Goal: Task Accomplishment & Management: Manage account settings

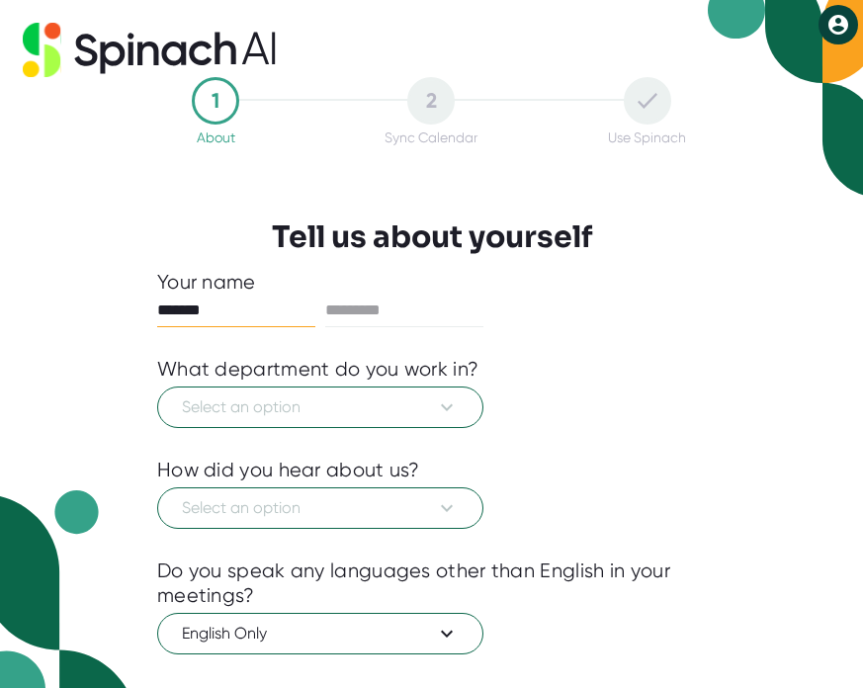
type input "*******"
type input "****"
click at [565, 318] on div "******* ****" at bounding box center [431, 310] width 548 height 33
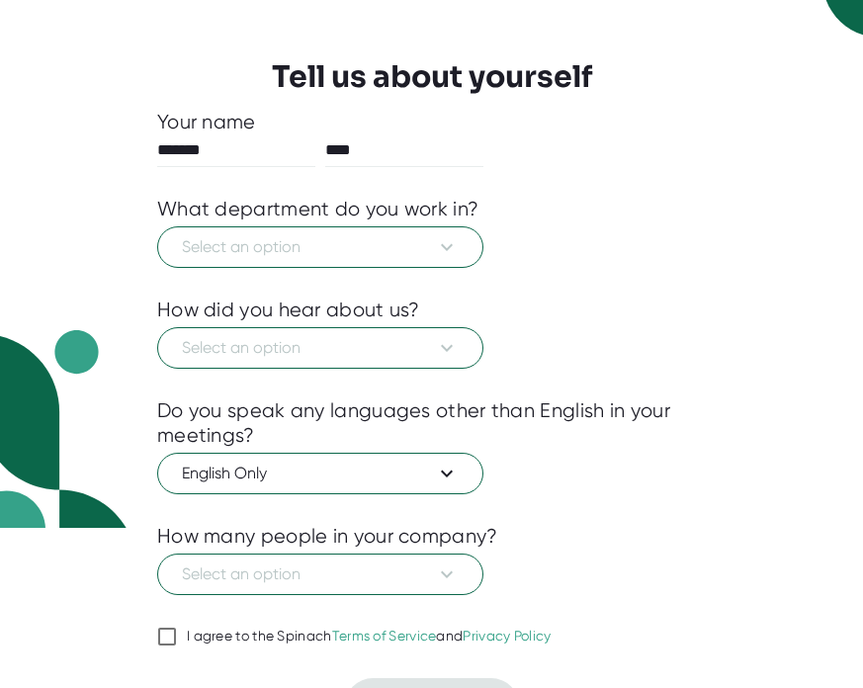
scroll to position [206, 0]
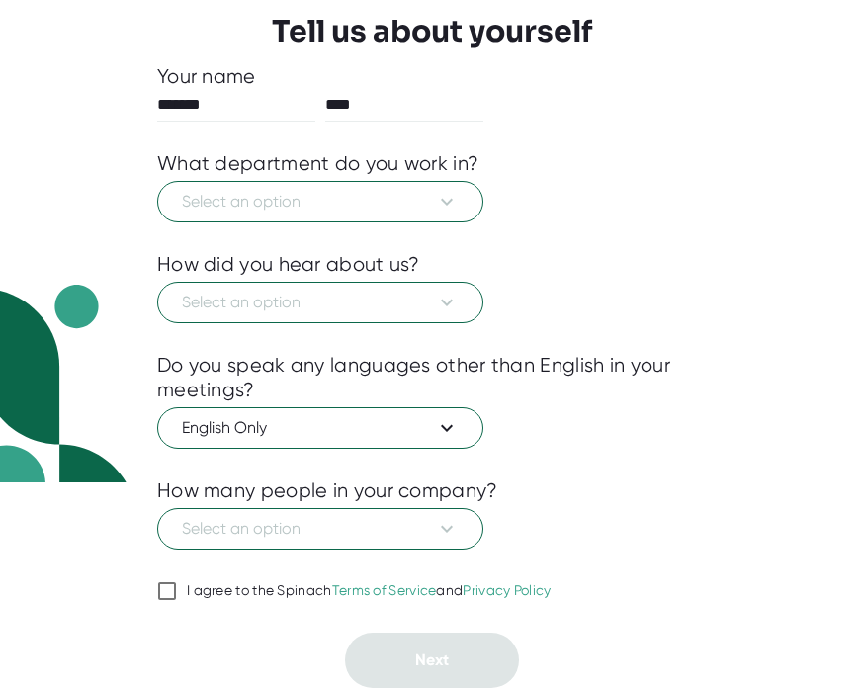
click at [240, 593] on div "I agree to the Spinach Terms of Service and Privacy Policy" at bounding box center [369, 591] width 365 height 18
click at [177, 593] on input "I agree to the Spinach Terms of Service and Privacy Policy" at bounding box center [167, 591] width 20 height 24
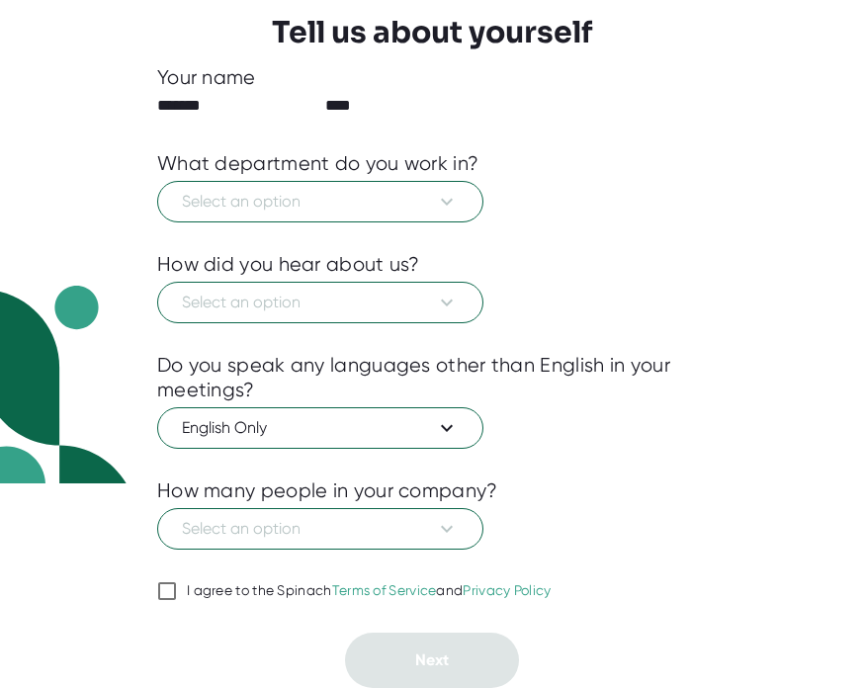
checkbox input "true"
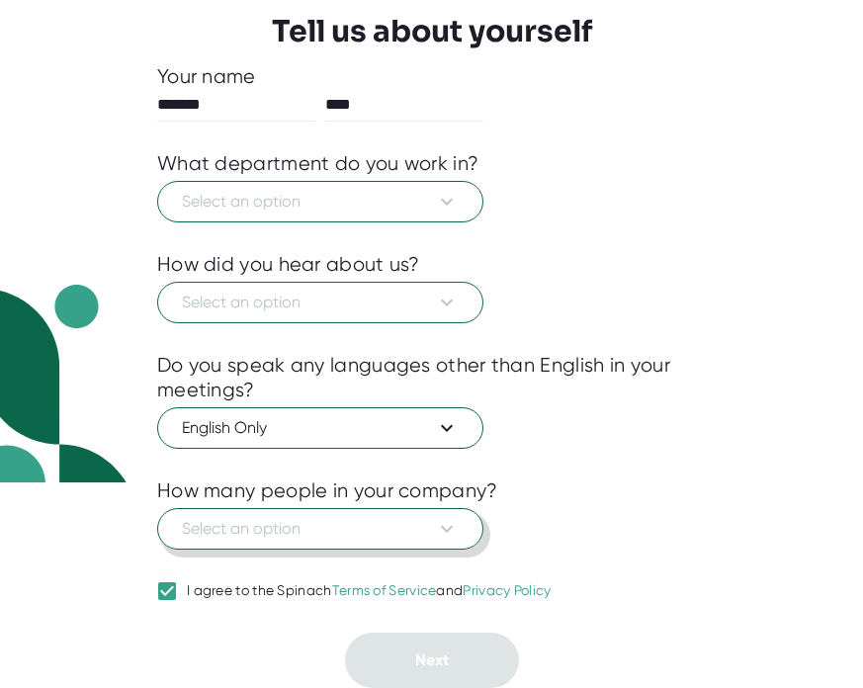
click at [448, 533] on icon at bounding box center [447, 529] width 24 height 24
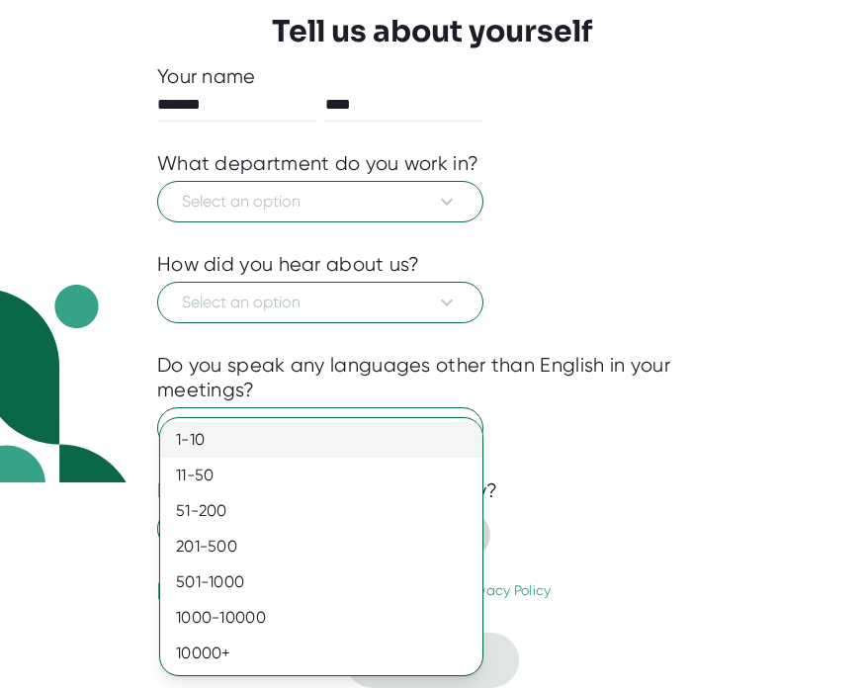
click at [385, 444] on div "1-10" at bounding box center [321, 440] width 322 height 36
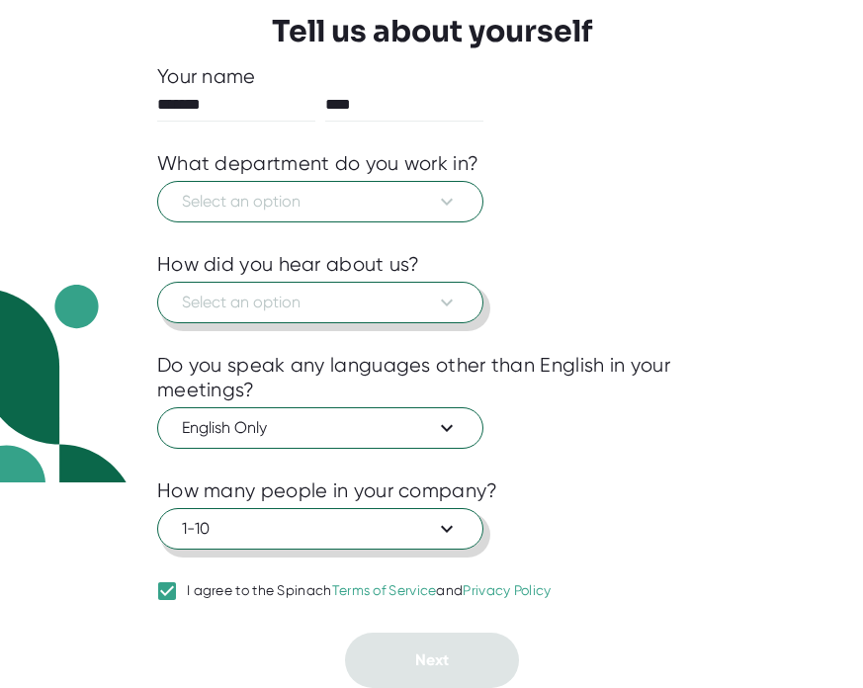
click at [431, 299] on span "Select an option" at bounding box center [320, 302] width 277 height 24
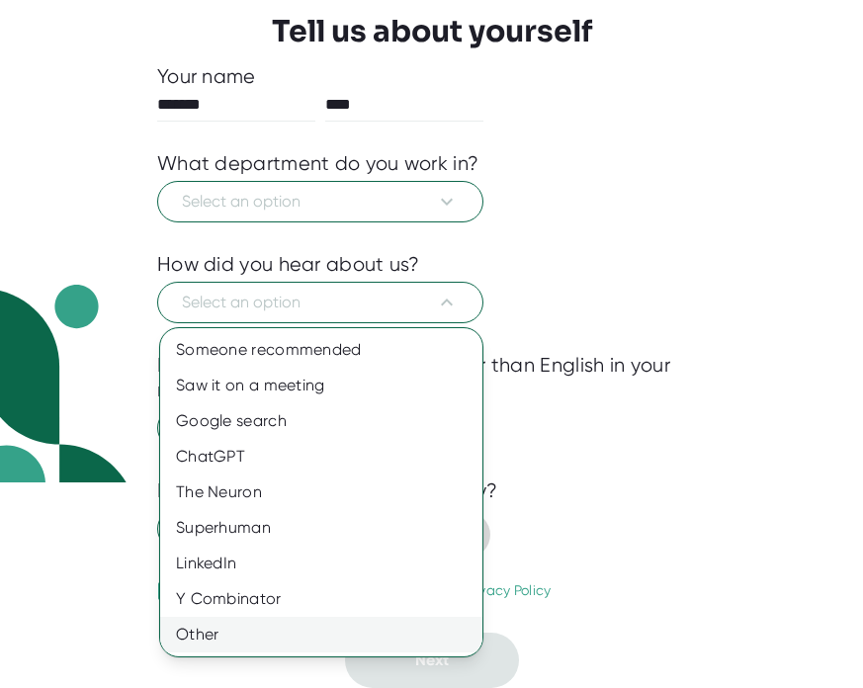
click at [256, 624] on div "Other" at bounding box center [321, 635] width 322 height 36
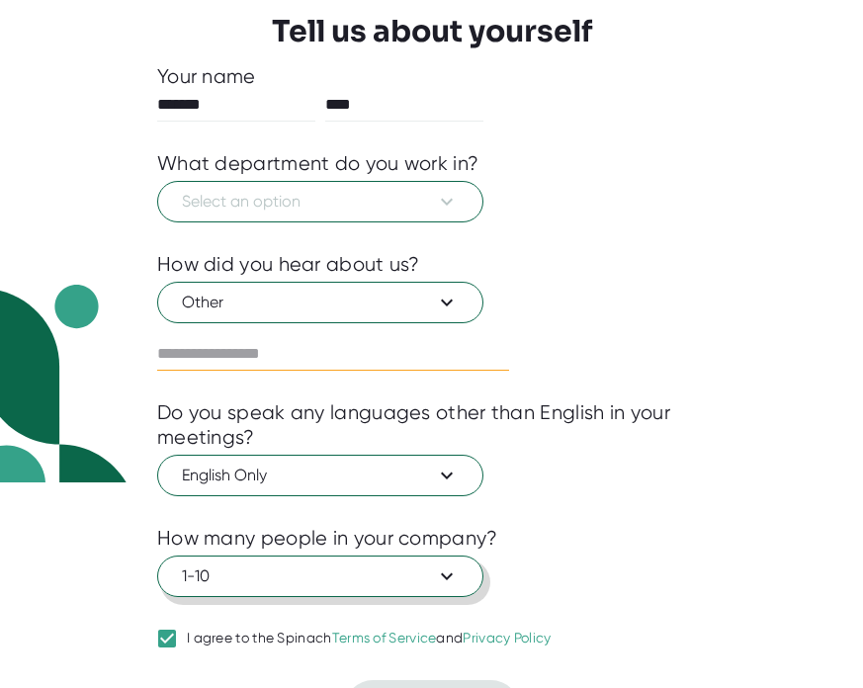
click at [454, 363] on input "text" at bounding box center [333, 354] width 352 height 32
click at [433, 289] on button "Other" at bounding box center [320, 302] width 326 height 41
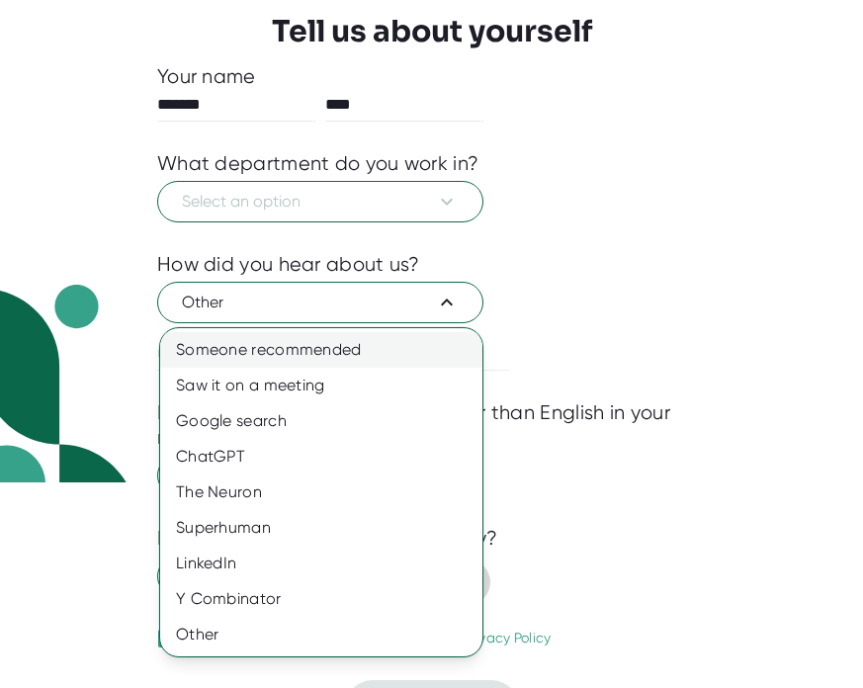
click at [416, 349] on div "Someone recommended" at bounding box center [321, 350] width 322 height 36
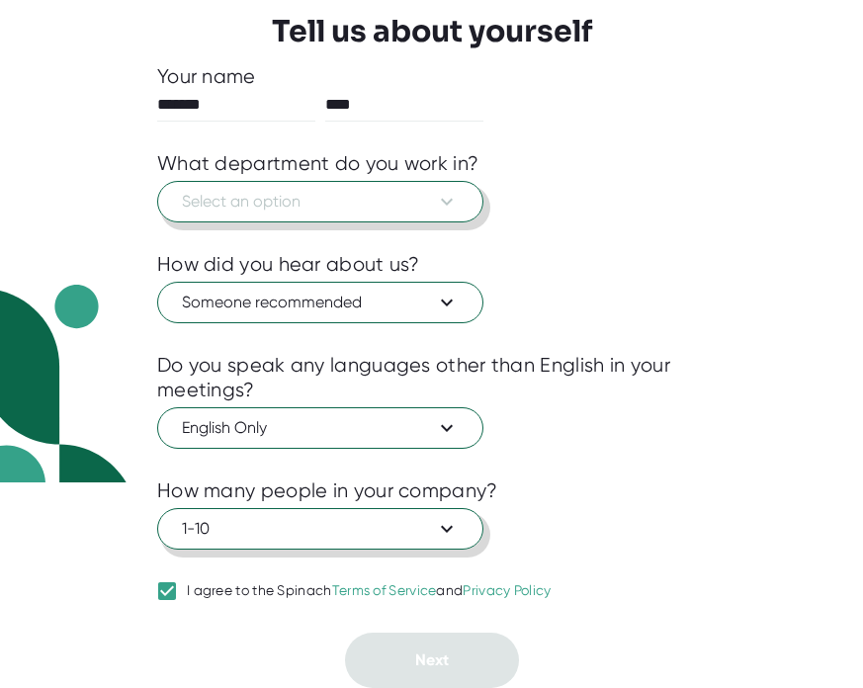
click at [456, 198] on icon at bounding box center [447, 202] width 24 height 24
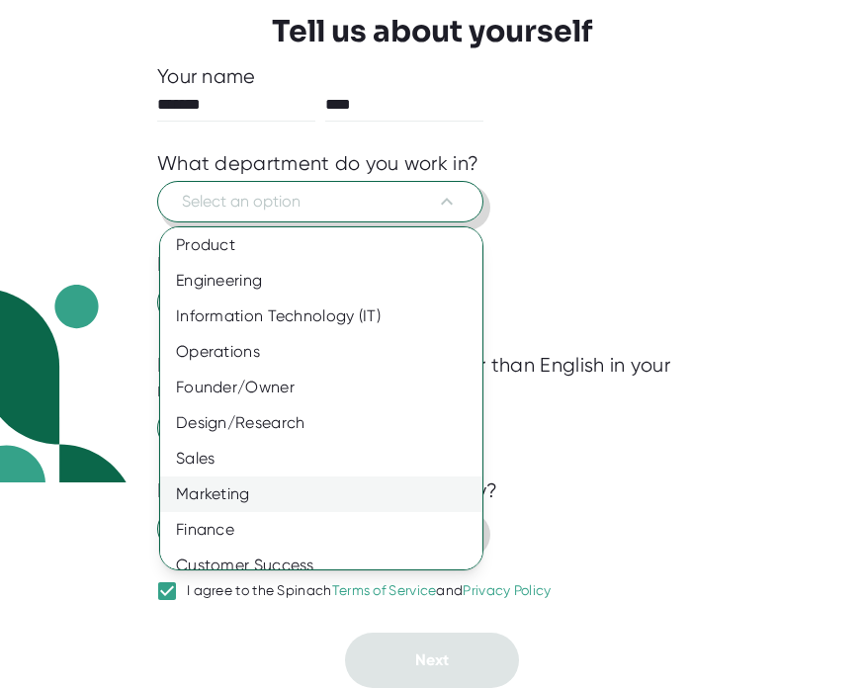
scroll to position [0, 0]
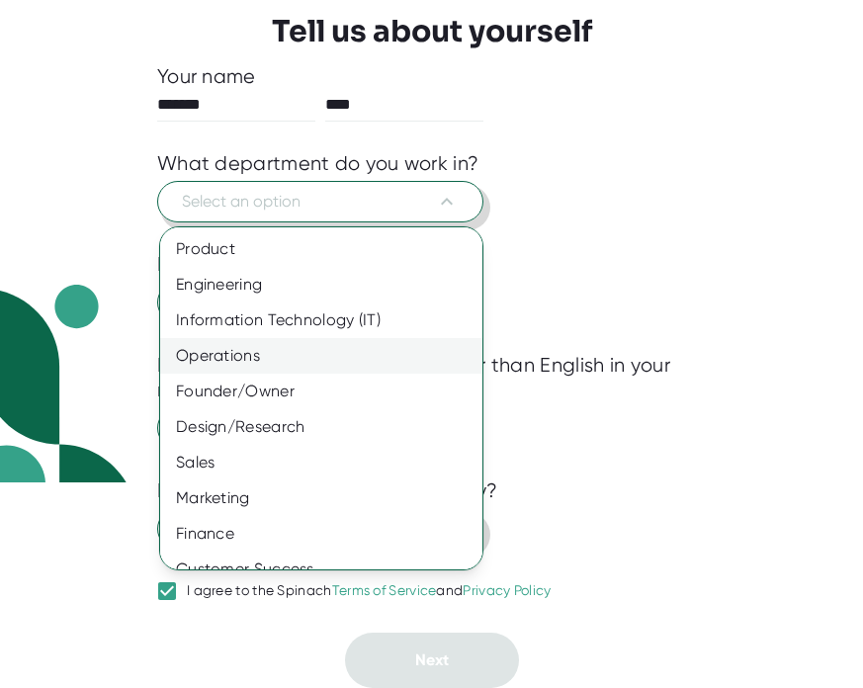
click at [309, 360] on div "Operations" at bounding box center [321, 356] width 322 height 36
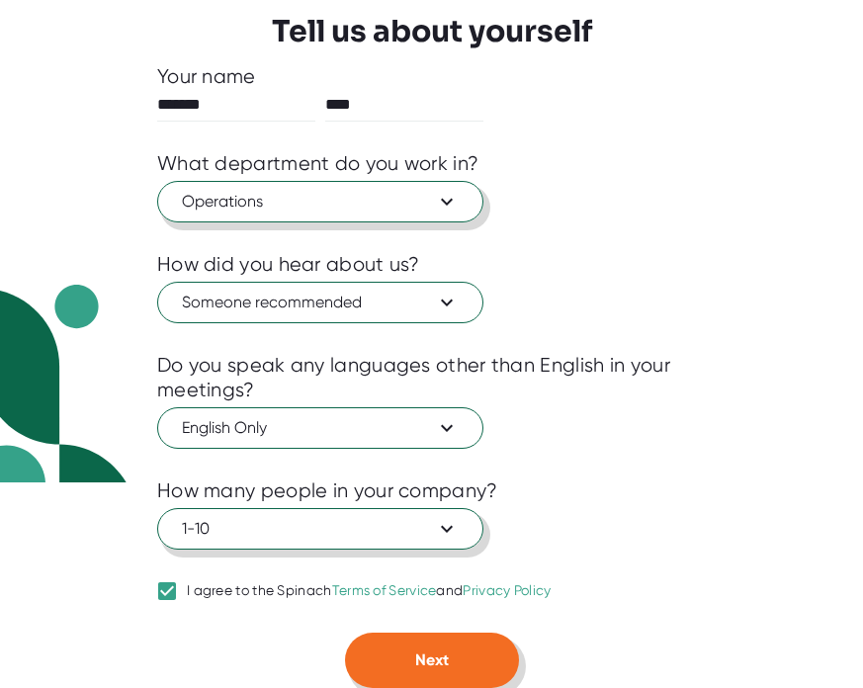
click at [444, 640] on button "Next" at bounding box center [432, 659] width 174 height 55
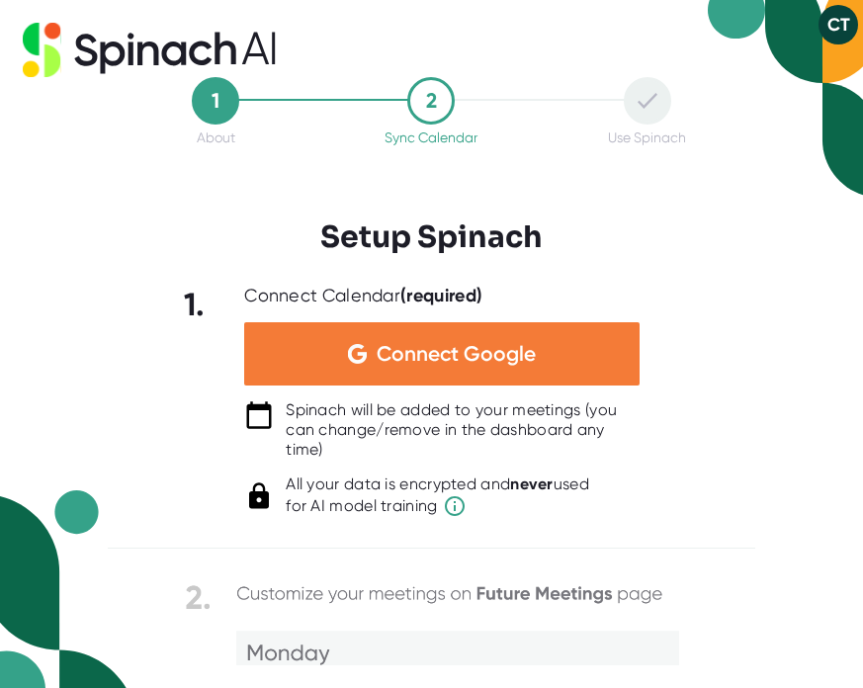
click at [543, 343] on div "Connect Google" at bounding box center [441, 353] width 395 height 63
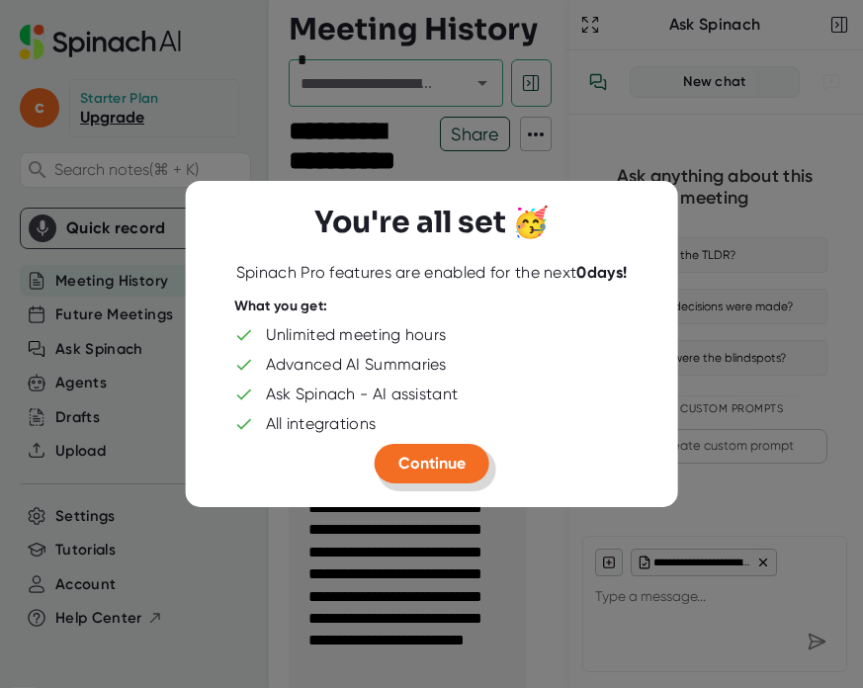
click at [448, 466] on span "Continue" at bounding box center [431, 463] width 67 height 19
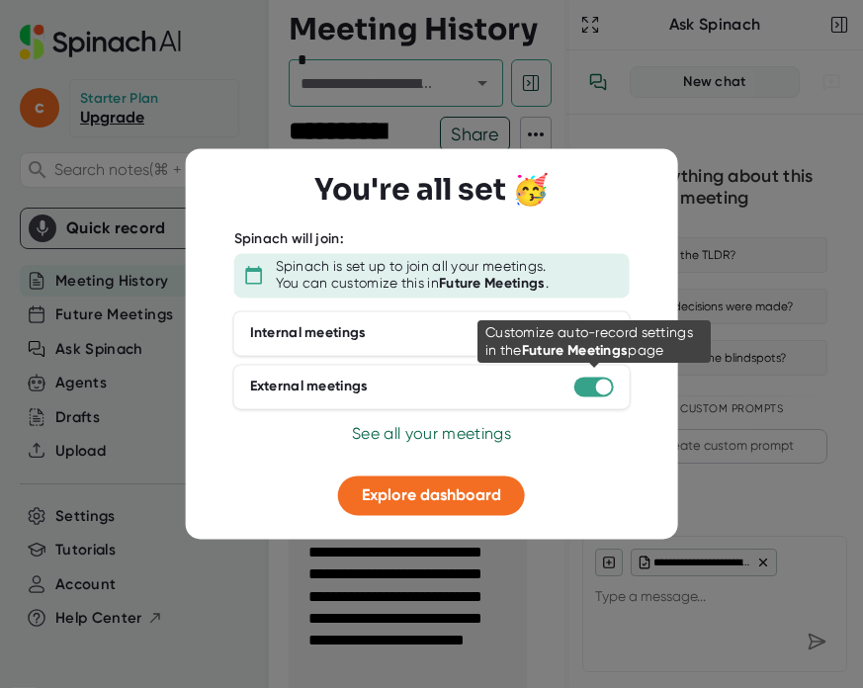
click at [590, 383] on div at bounding box center [594, 386] width 40 height 20
click at [594, 381] on div at bounding box center [594, 386] width 40 height 20
click at [596, 385] on div at bounding box center [604, 386] width 16 height 16
click at [607, 388] on div at bounding box center [604, 386] width 16 height 16
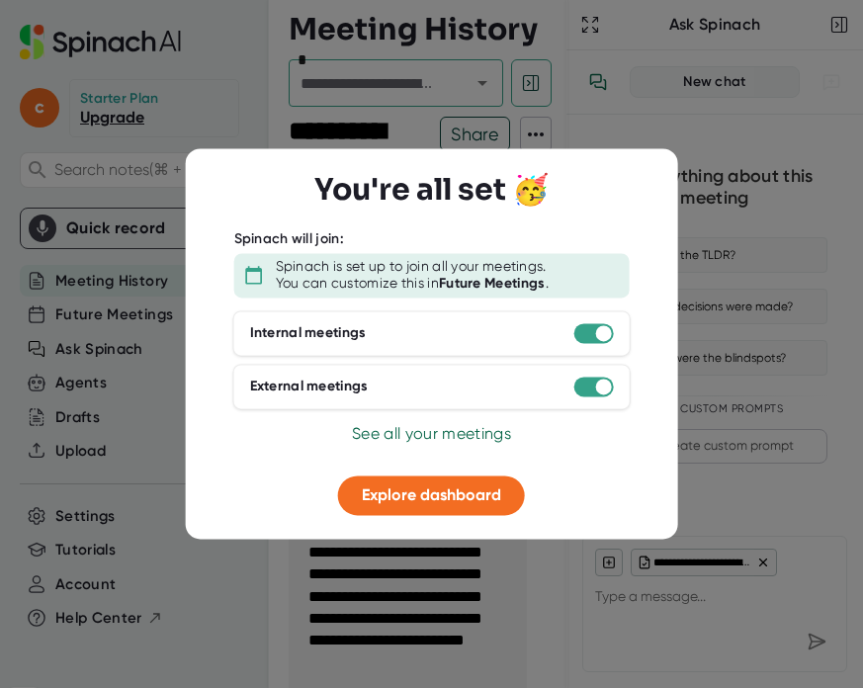
drag, startPoint x: 485, startPoint y: 438, endPoint x: 581, endPoint y: 456, distance: 97.5
click at [581, 454] on div "You're all set 🥳 Spinach will join: Spinach is set up to join all your meetings…" at bounding box center [431, 344] width 445 height 343
click at [606, 387] on div at bounding box center [604, 386] width 16 height 16
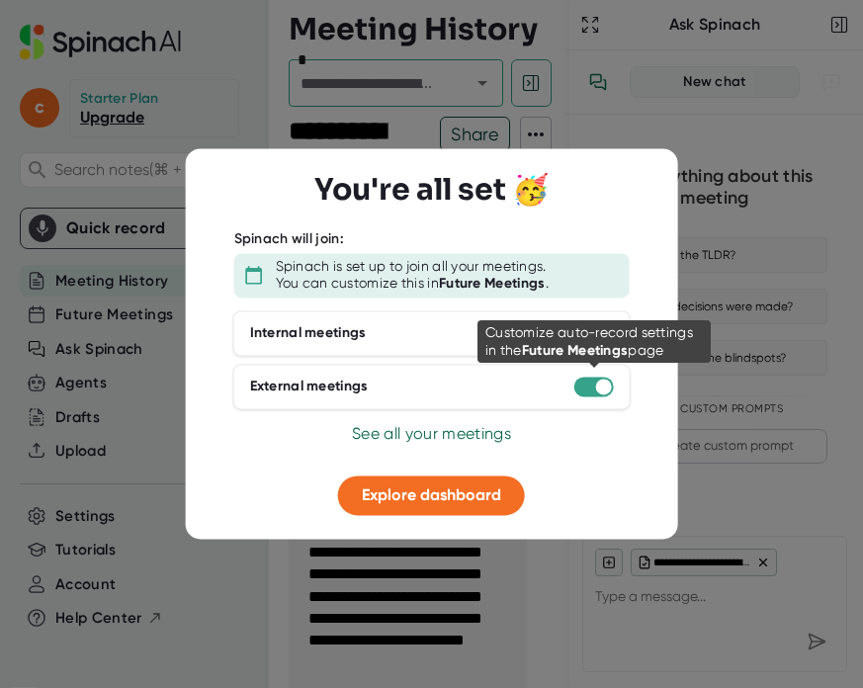
click at [606, 387] on div at bounding box center [604, 386] width 16 height 16
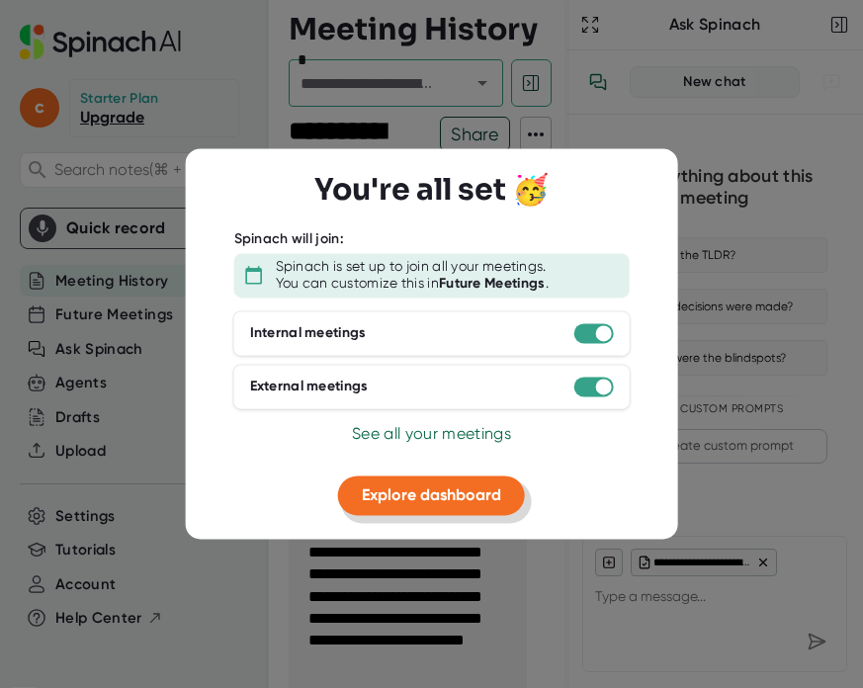
click at [495, 503] on span "Explore dashboard" at bounding box center [431, 494] width 139 height 19
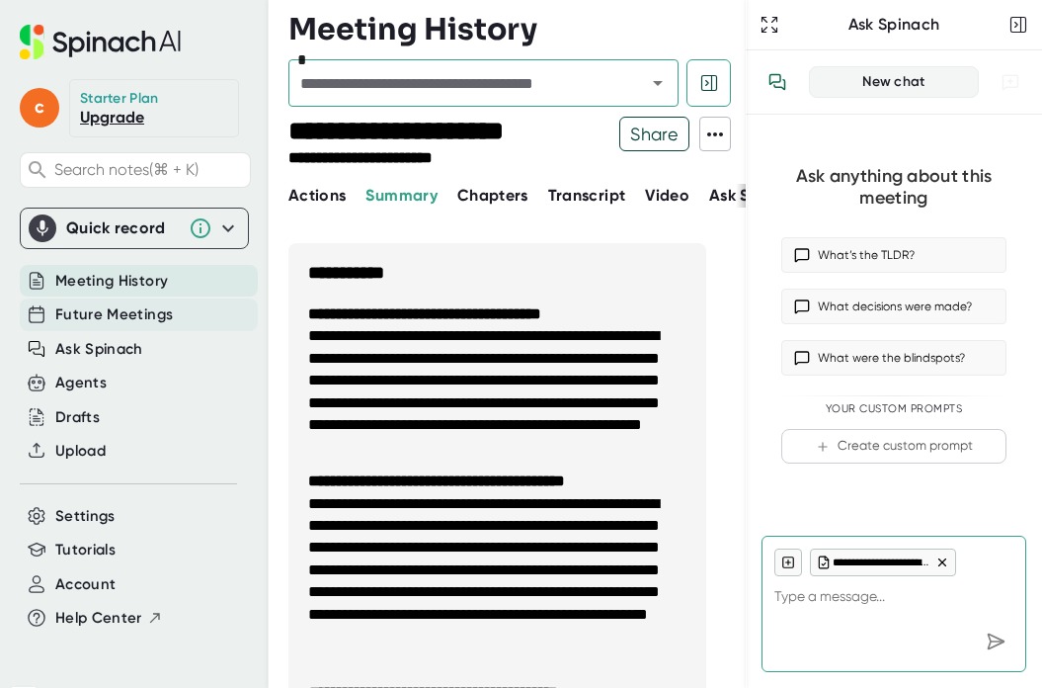
type textarea "x"
click at [166, 315] on span "Future Meetings" at bounding box center [114, 314] width 118 height 23
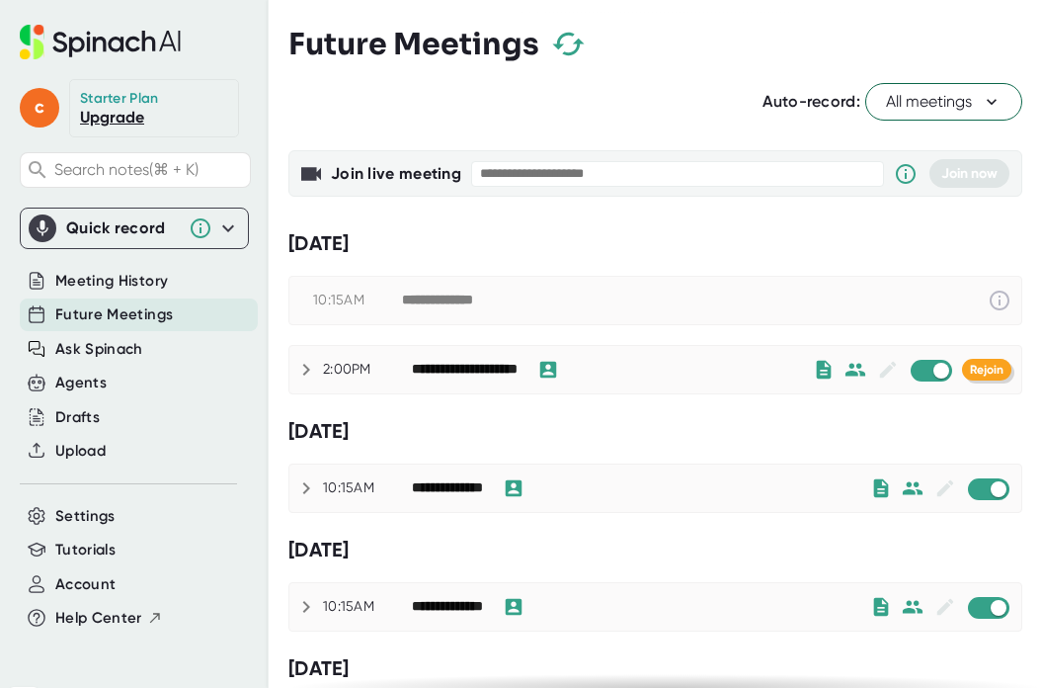
click at [862, 371] on span "Rejoin" at bounding box center [987, 370] width 34 height 14
click at [862, 372] on span "Rejoin" at bounding box center [987, 370] width 34 height 14
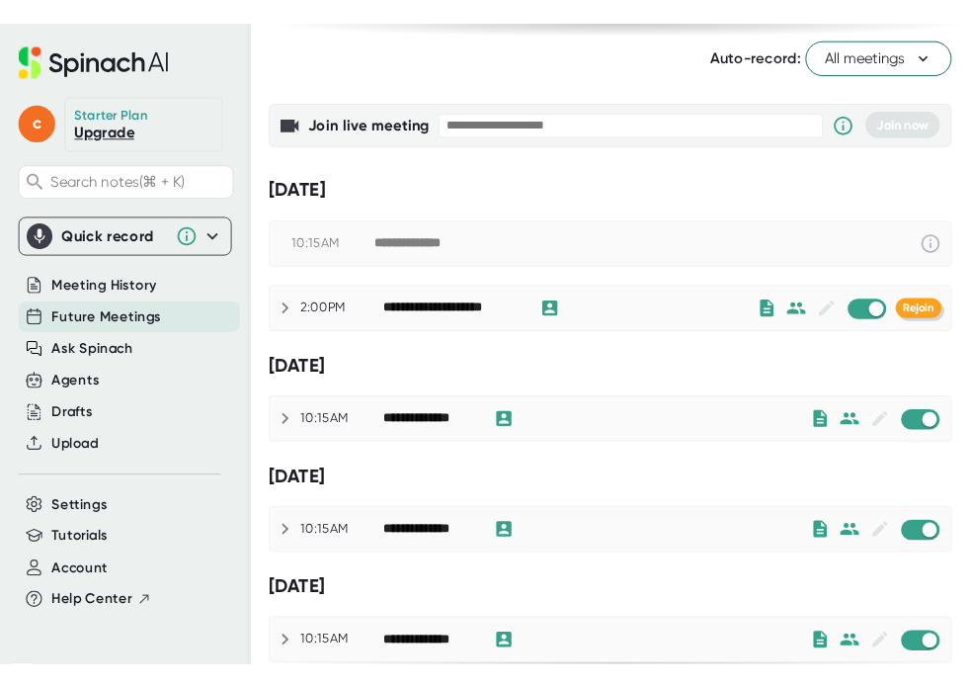
scroll to position [66, 0]
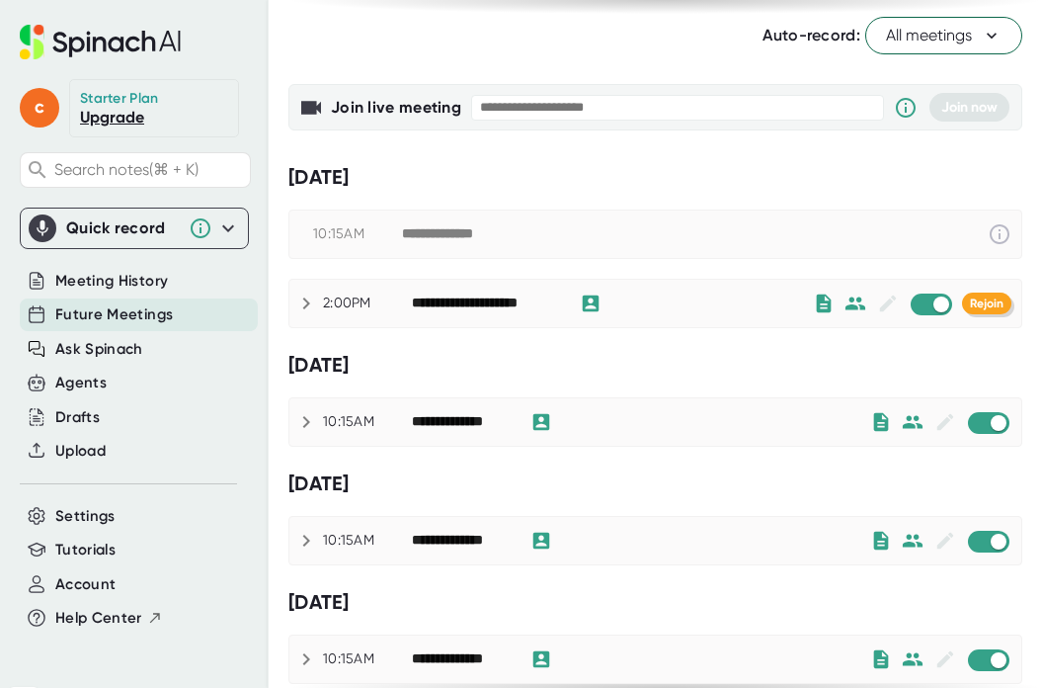
click at [862, 301] on span "Rejoin" at bounding box center [987, 303] width 34 height 14
